Goal: Task Accomplishment & Management: Use online tool/utility

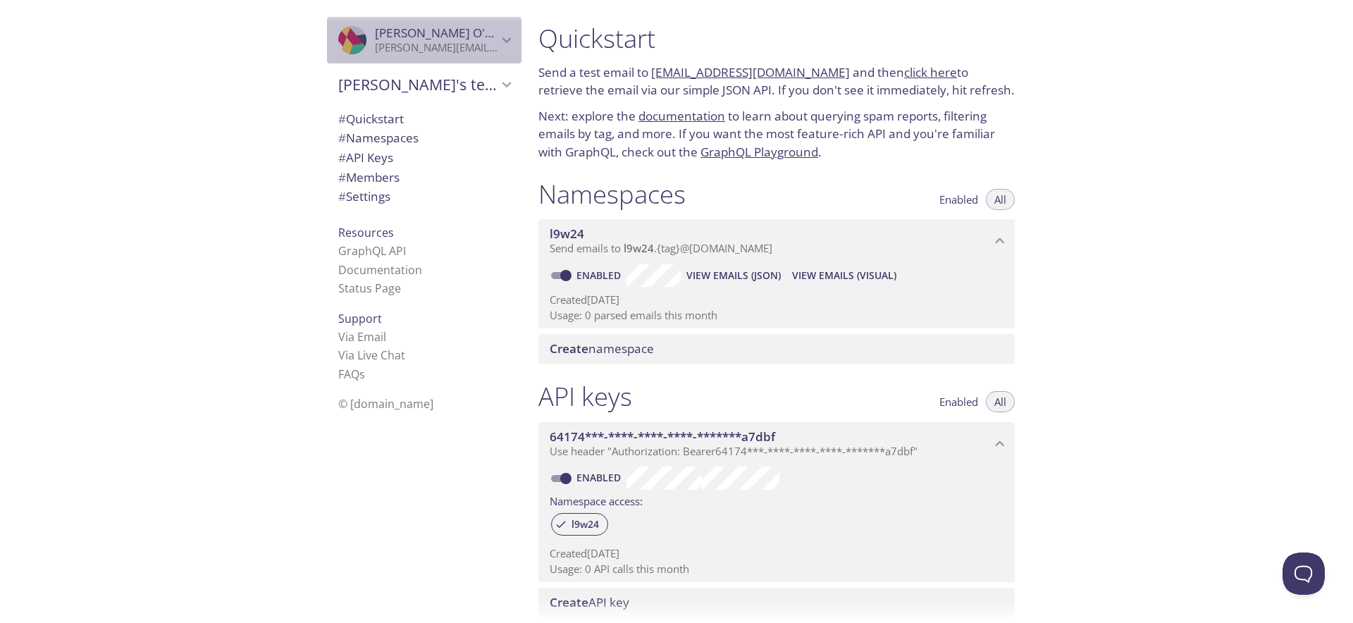
click at [495, 42] on p "[PERSON_NAME][EMAIL_ADDRESS][DOMAIN_NAME]" at bounding box center [436, 48] width 123 height 14
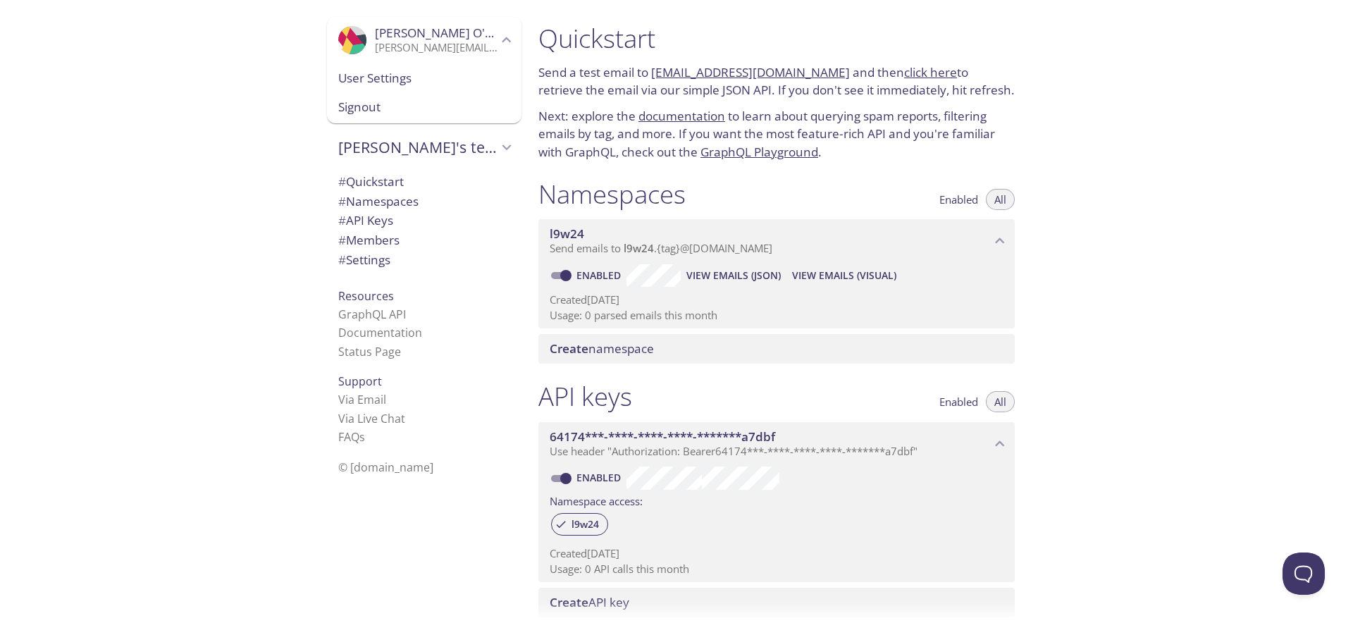
click at [1160, 194] on div "Quickstart Send a test email to l9w24.test@inbox.testmail.app and then click he…" at bounding box center [940, 311] width 826 height 623
click at [510, 39] on icon "Sam O'Floinn" at bounding box center [507, 40] width 18 height 18
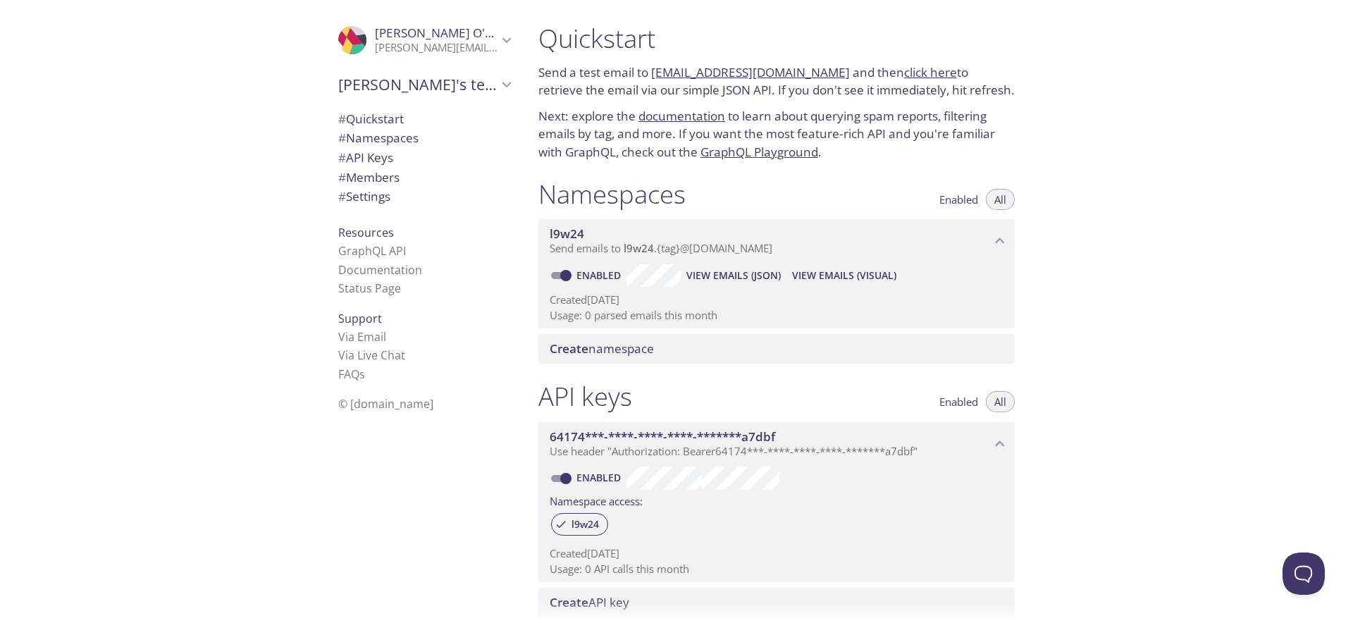
click at [264, 215] on div ".cls-1 { fill: #6d5ca8; } .cls-2 { fill: #3fc191; } .cls-3 { fill: #3b4752; } .…" at bounding box center [263, 311] width 527 height 623
